Goal: Task Accomplishment & Management: Manage account settings

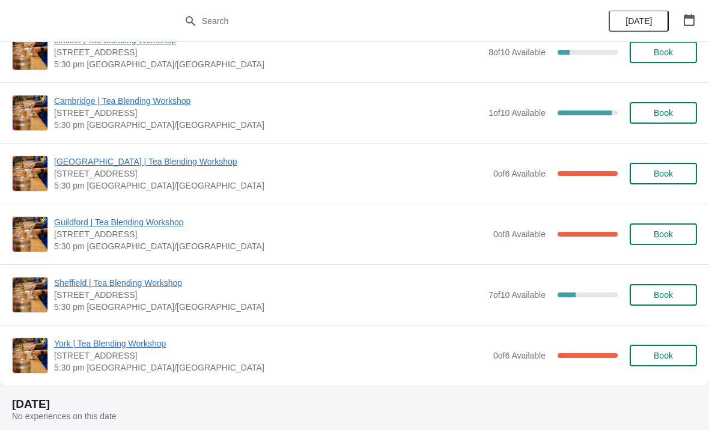
scroll to position [331, 0]
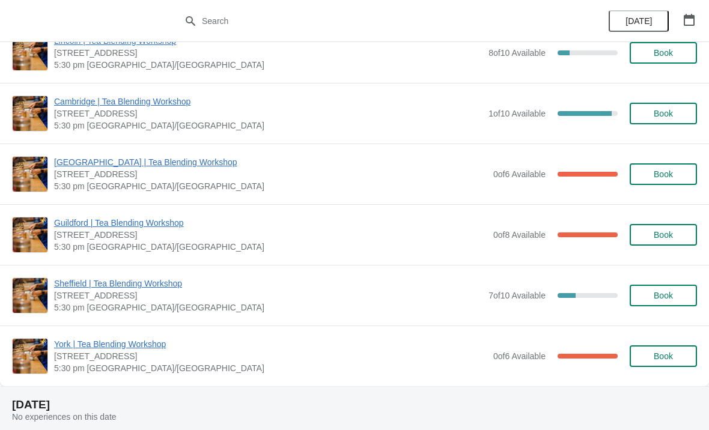
click at [193, 168] on span "[GEOGRAPHIC_DATA] | Tea Blending Workshop" at bounding box center [271, 162] width 434 height 12
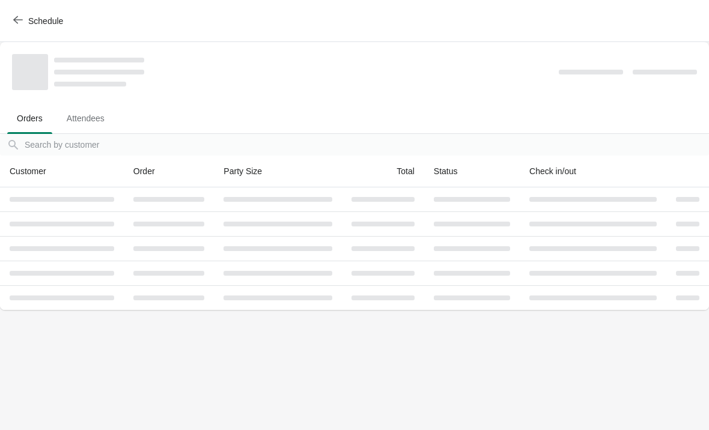
scroll to position [0, 0]
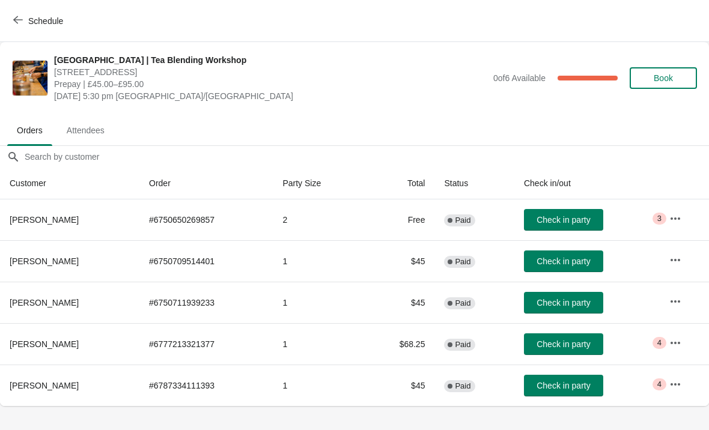
click at [685, 227] on button "button" at bounding box center [676, 219] width 22 height 22
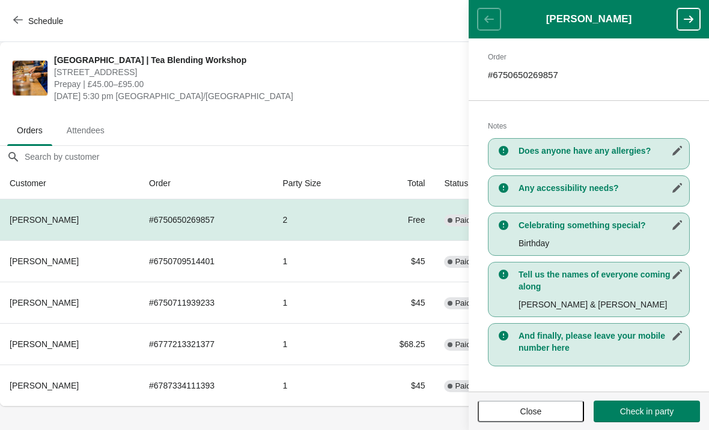
scroll to position [184, 0]
click at [528, 410] on span "Close" at bounding box center [532, 412] width 22 height 10
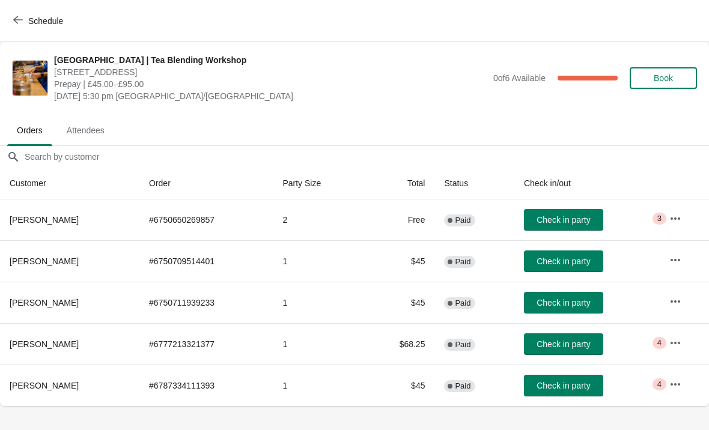
click at [685, 341] on button "button" at bounding box center [676, 343] width 22 height 22
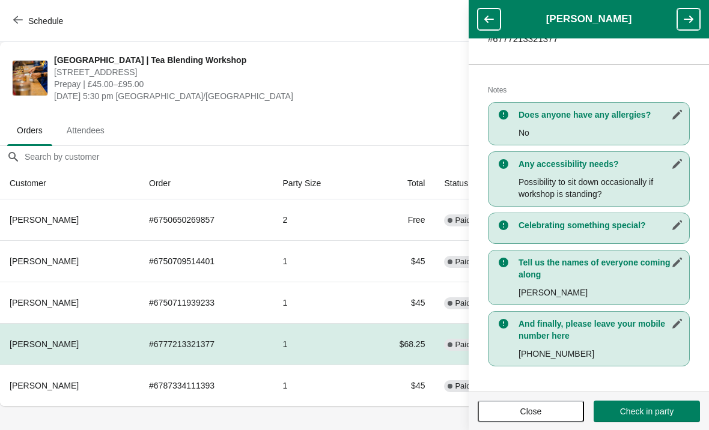
scroll to position [220, 0]
click at [485, 19] on icon "button" at bounding box center [490, 19] width 10 height 7
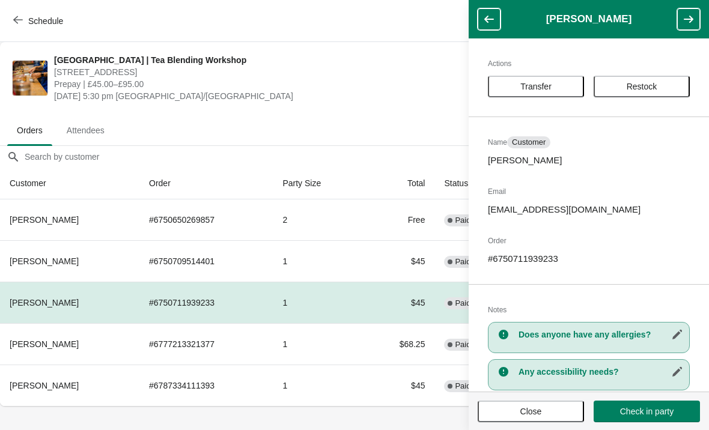
click at [362, 70] on span "[STREET_ADDRESS]" at bounding box center [271, 72] width 434 height 12
click at [522, 420] on button "Close" at bounding box center [531, 412] width 106 height 22
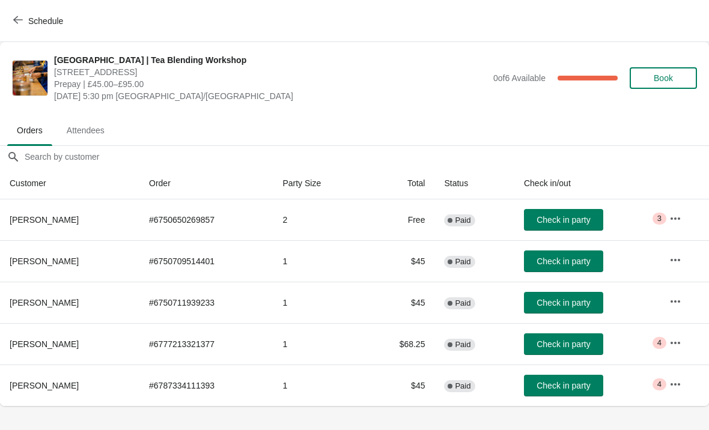
click at [687, 384] on button "button" at bounding box center [676, 385] width 22 height 22
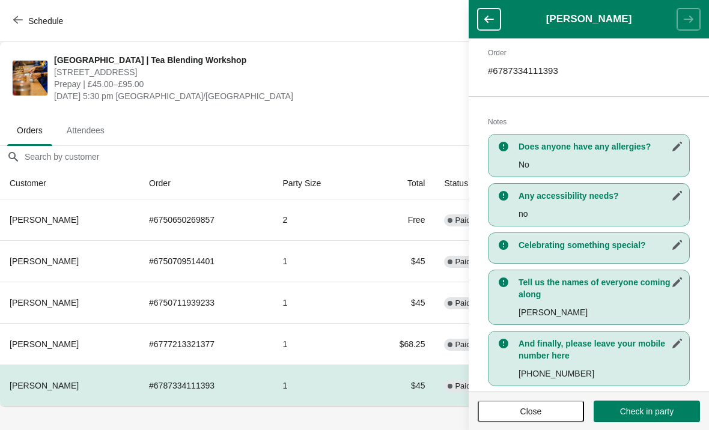
scroll to position [187, 0]
click at [528, 416] on span "Close" at bounding box center [532, 412] width 22 height 10
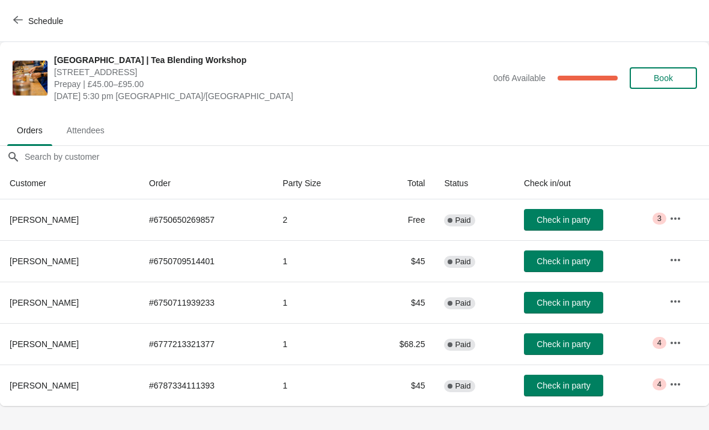
click at [114, 118] on button "Attendees" at bounding box center [86, 130] width 62 height 31
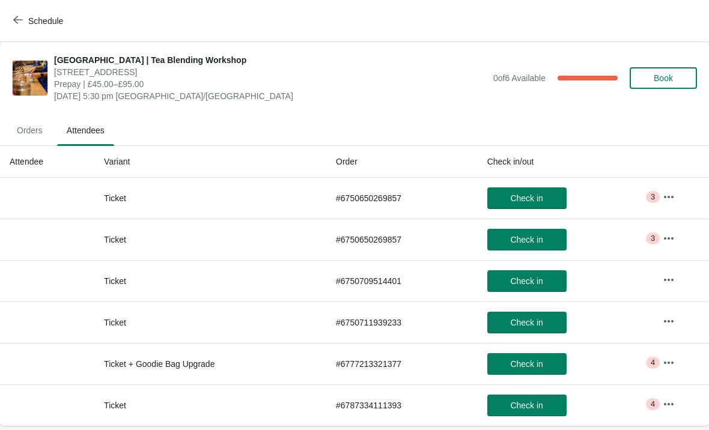
click at [30, 128] on span "Orders" at bounding box center [29, 131] width 45 height 22
click at [26, 129] on span "Orders" at bounding box center [29, 131] width 45 height 22
